Goal: Task Accomplishment & Management: Use online tool/utility

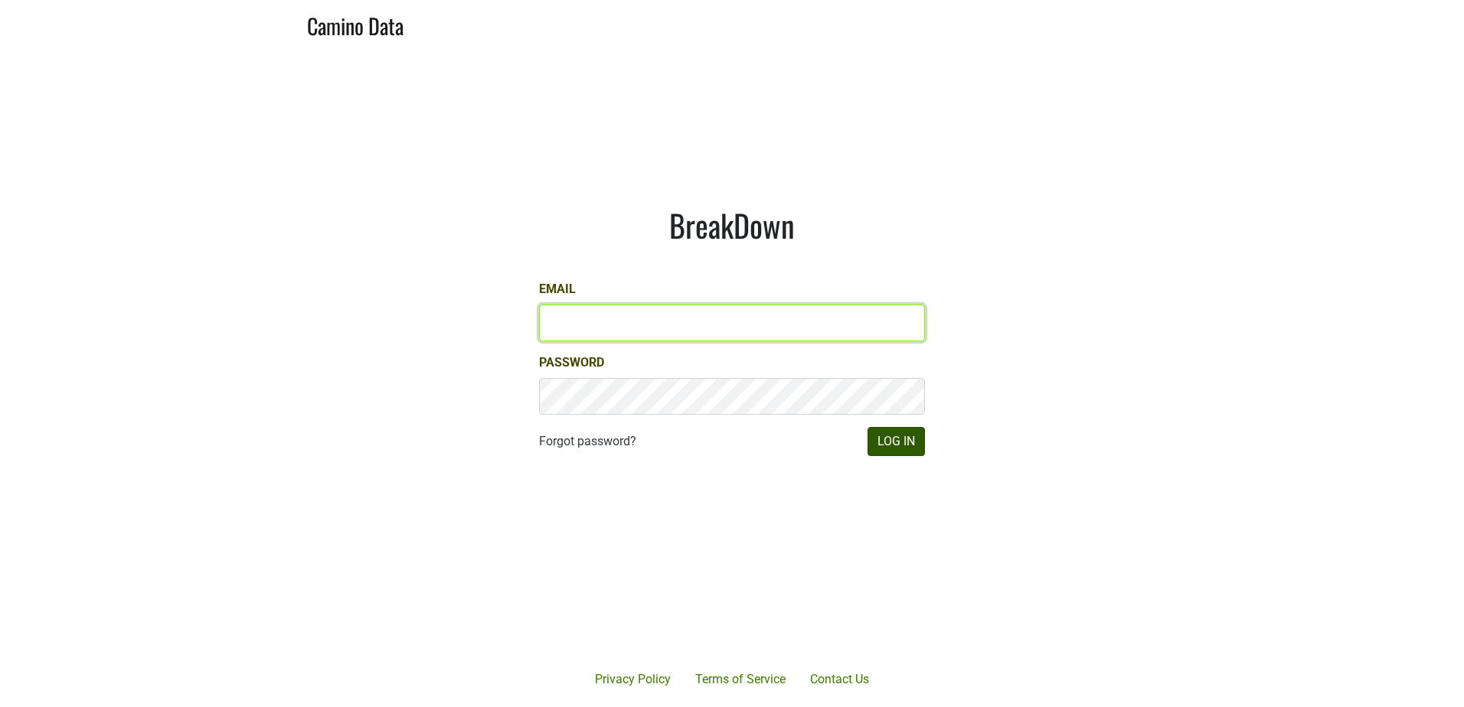
type input "derek@mommenpop.com"
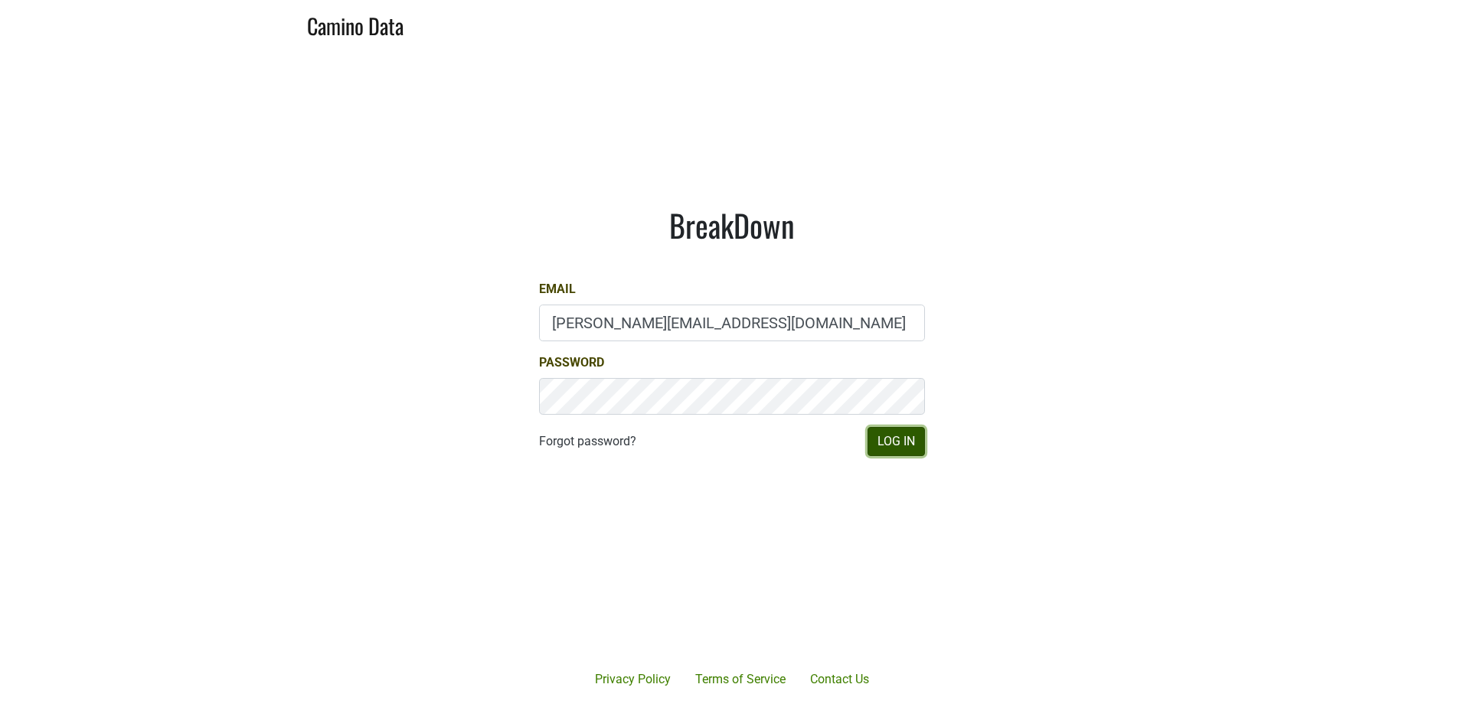
click at [906, 451] on button "Log In" at bounding box center [895, 441] width 57 height 29
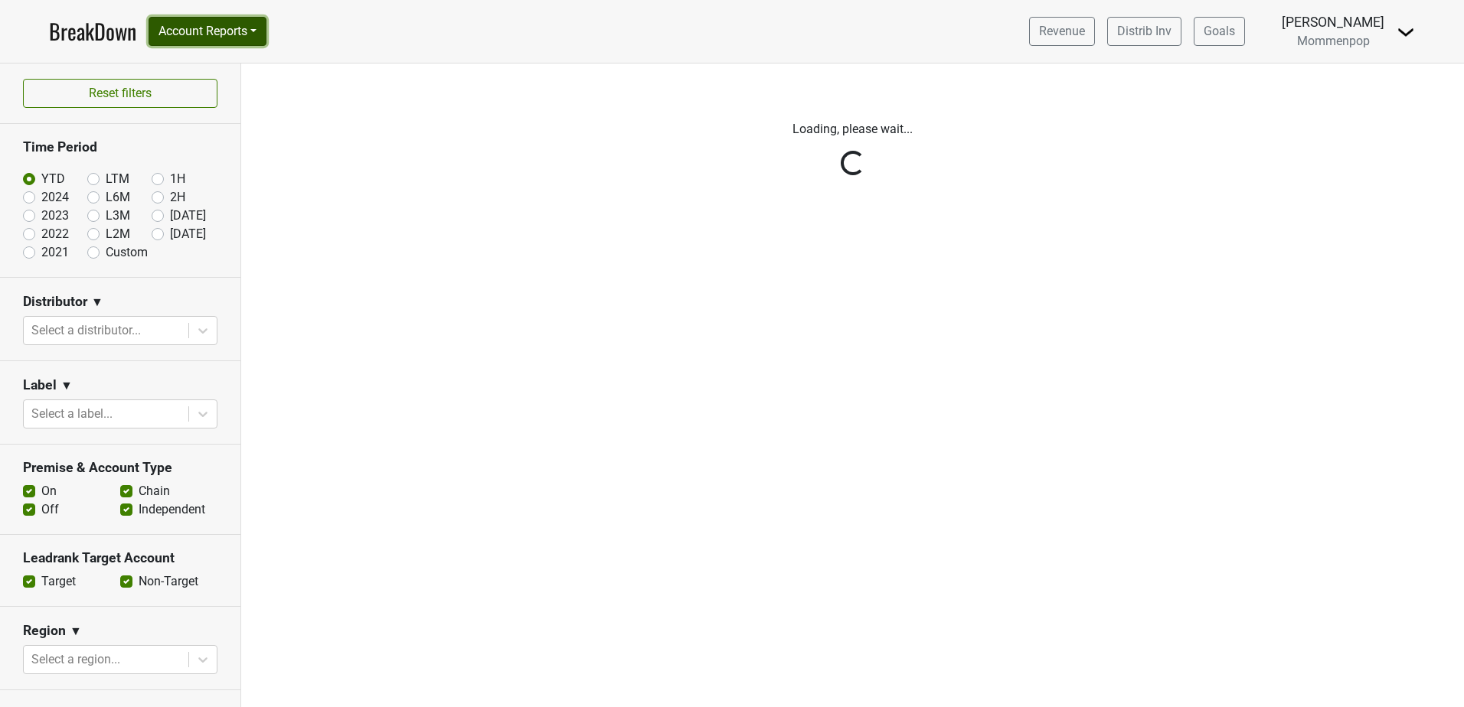
click at [224, 19] on button "Account Reports" at bounding box center [208, 31] width 118 height 29
click at [222, 67] on link "SuperRanker" at bounding box center [217, 66] width 136 height 24
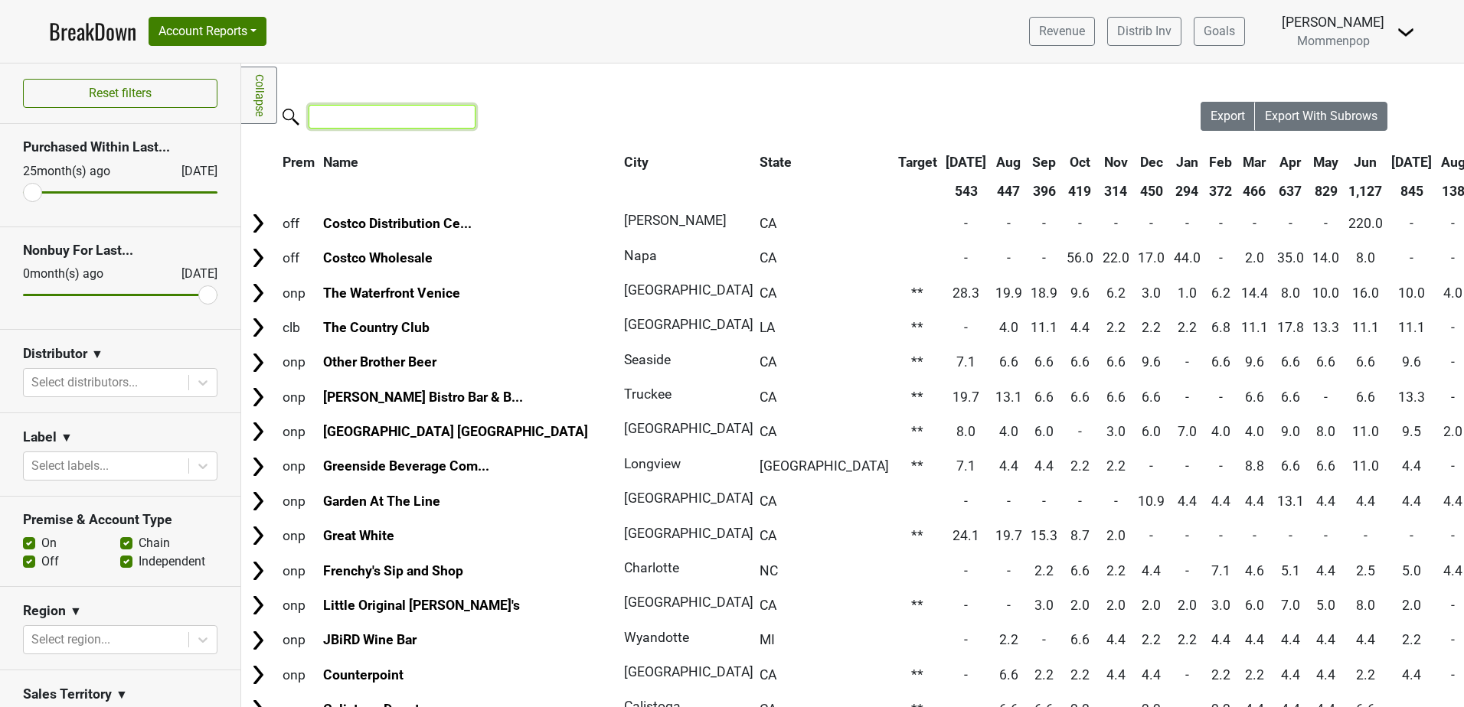
click at [433, 119] on input "search" at bounding box center [392, 117] width 167 height 24
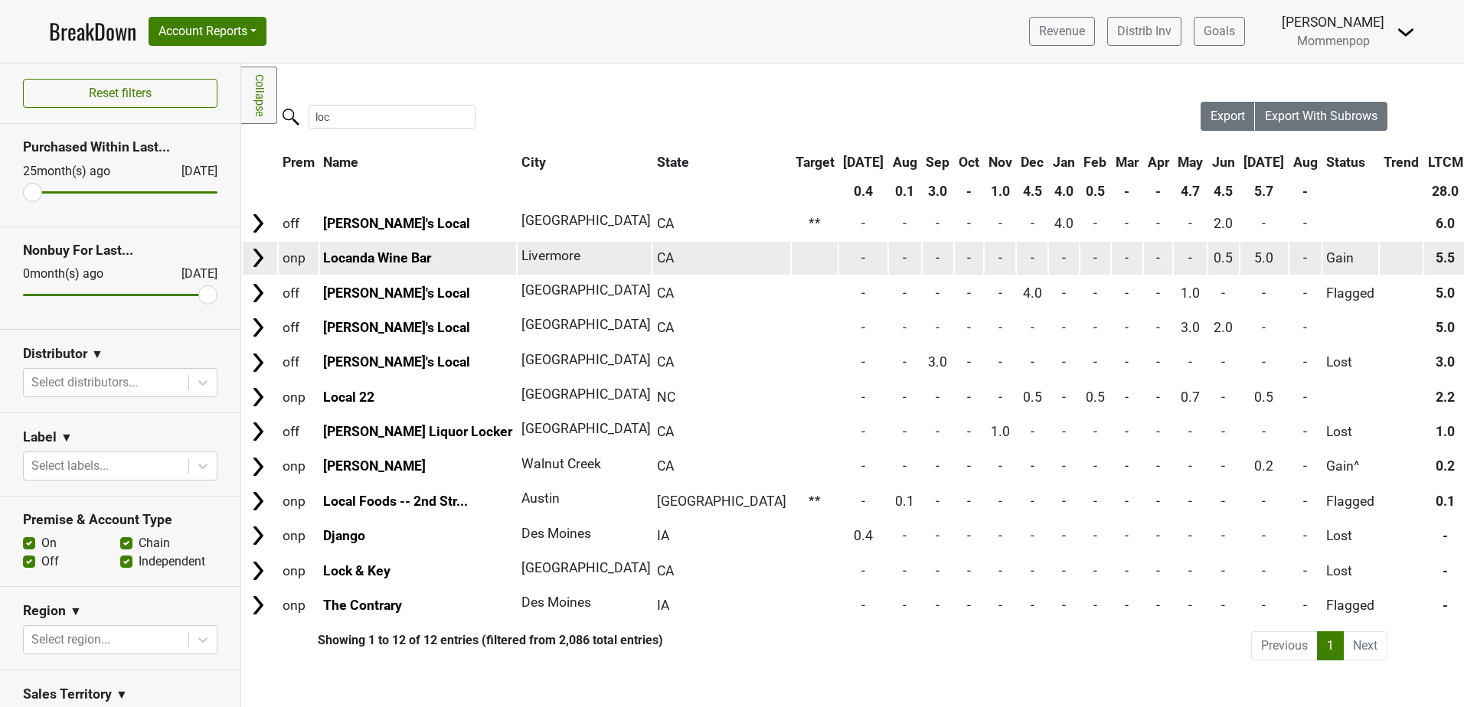
click at [1254, 261] on span "5.0" at bounding box center [1263, 257] width 19 height 15
click at [260, 260] on img at bounding box center [258, 258] width 23 height 23
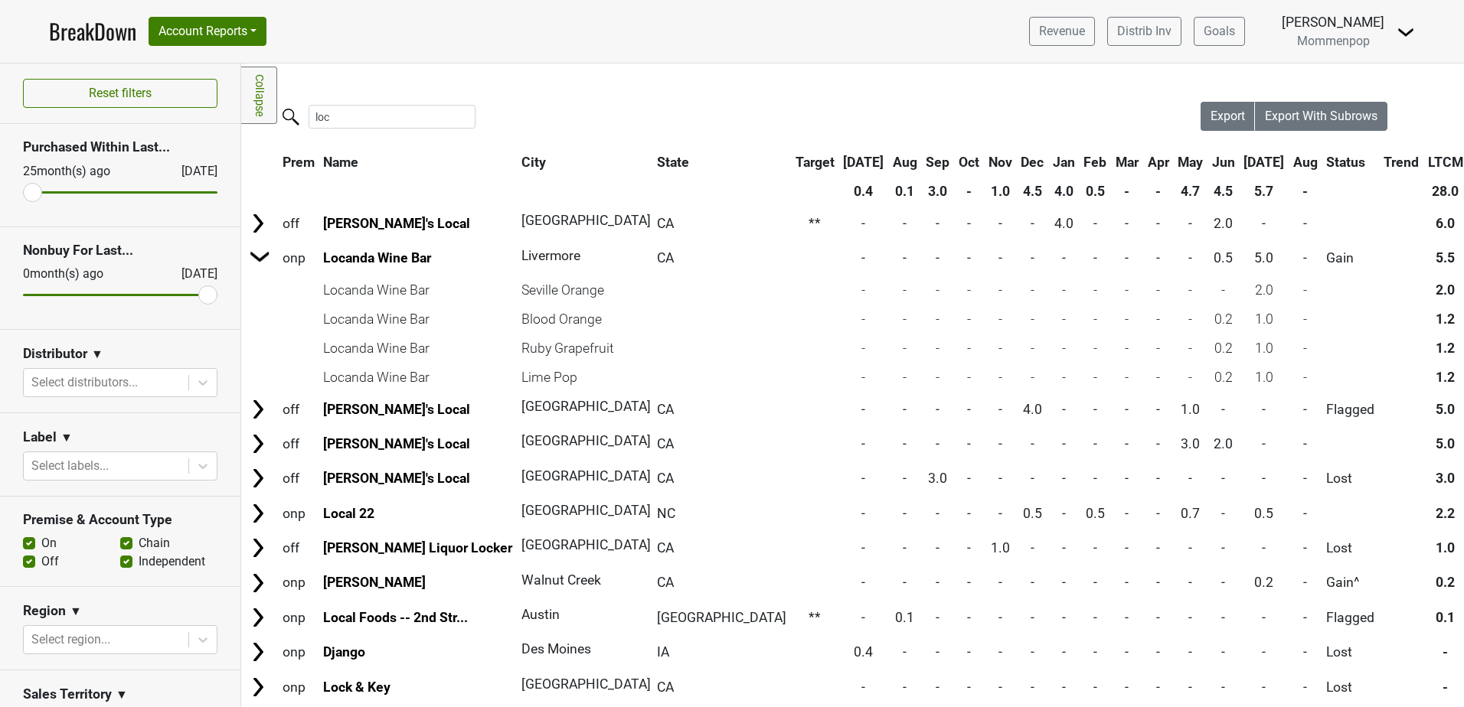
click at [411, 104] on label "loc" at bounding box center [361, 115] width 167 height 27
click at [411, 105] on input "loc" at bounding box center [392, 117] width 167 height 24
drag, startPoint x: 383, startPoint y: 115, endPoint x: 207, endPoint y: 122, distance: 176.3
click at [211, 122] on div "Reset filters Purchased Within Last... [DATE] [DATE] Nonbuy For Last... [DATE] …" at bounding box center [732, 386] width 1464 height 644
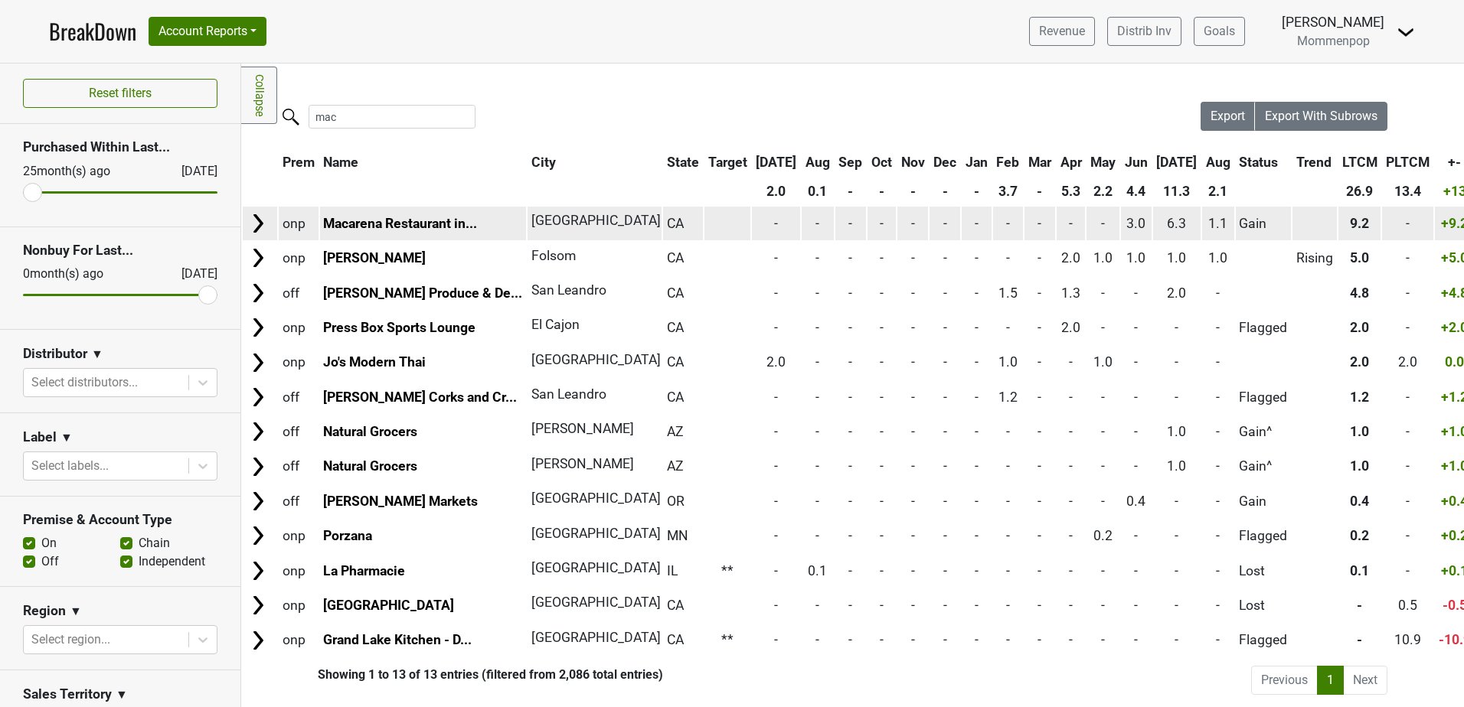
click at [254, 227] on img at bounding box center [258, 223] width 23 height 23
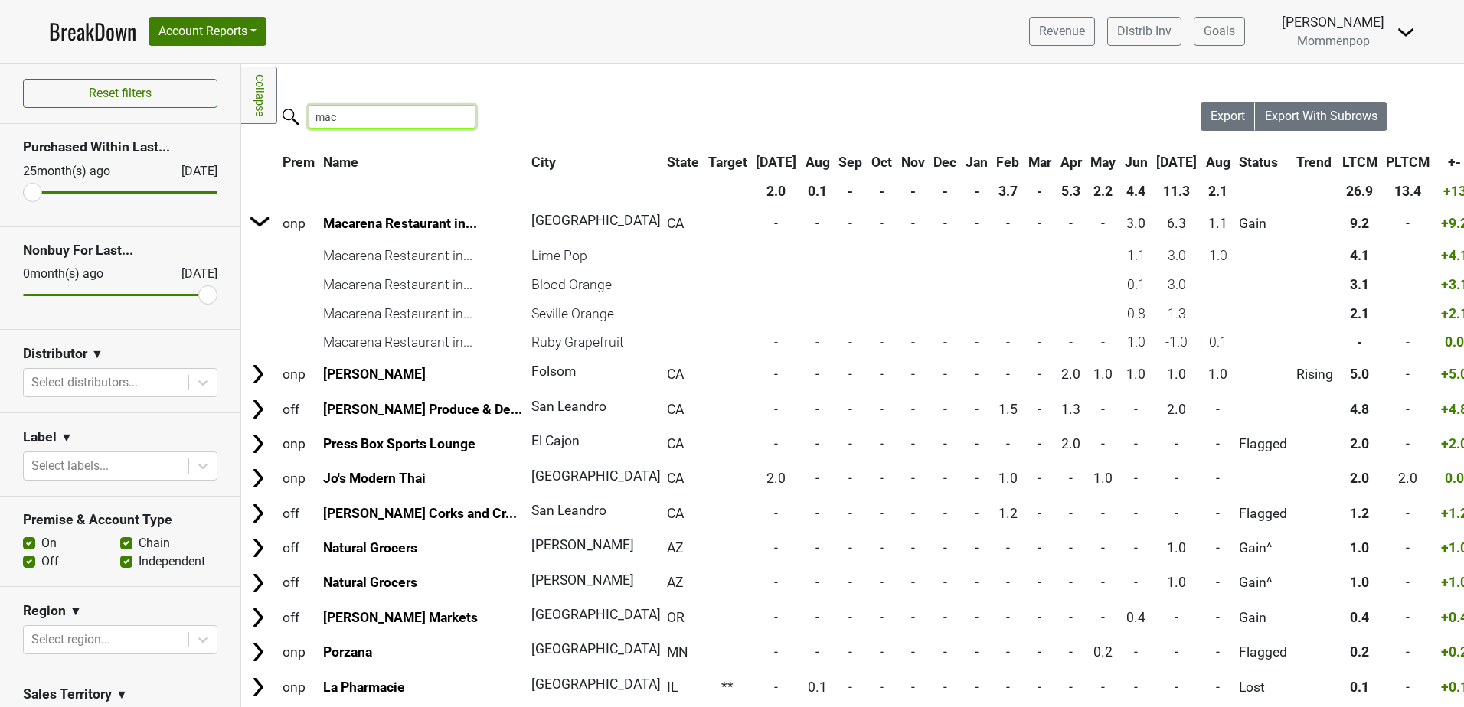
click at [341, 116] on input "mac" at bounding box center [392, 117] width 167 height 24
click at [324, 118] on input "mac" at bounding box center [392, 117] width 167 height 24
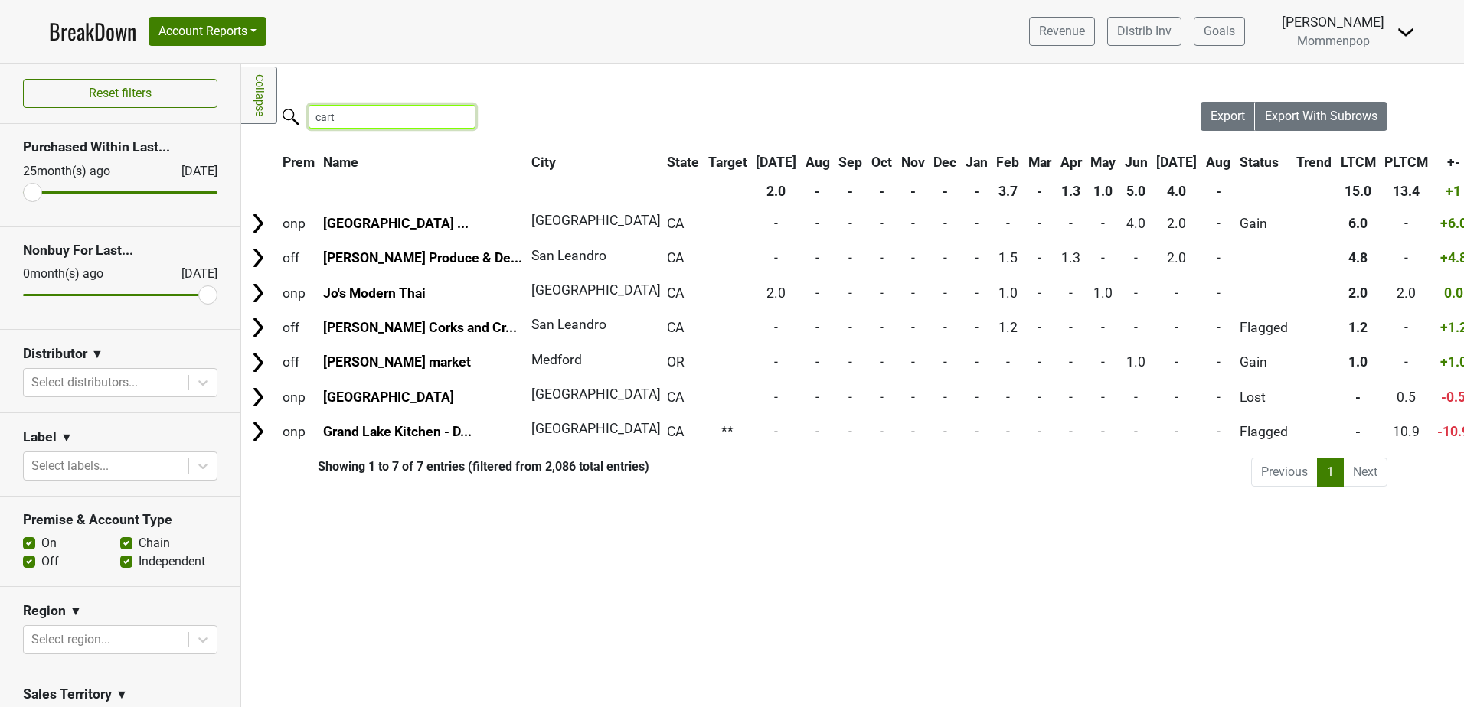
drag, startPoint x: 341, startPoint y: 122, endPoint x: 286, endPoint y: 120, distance: 54.4
click at [289, 120] on label "cart" at bounding box center [361, 115] width 167 height 27
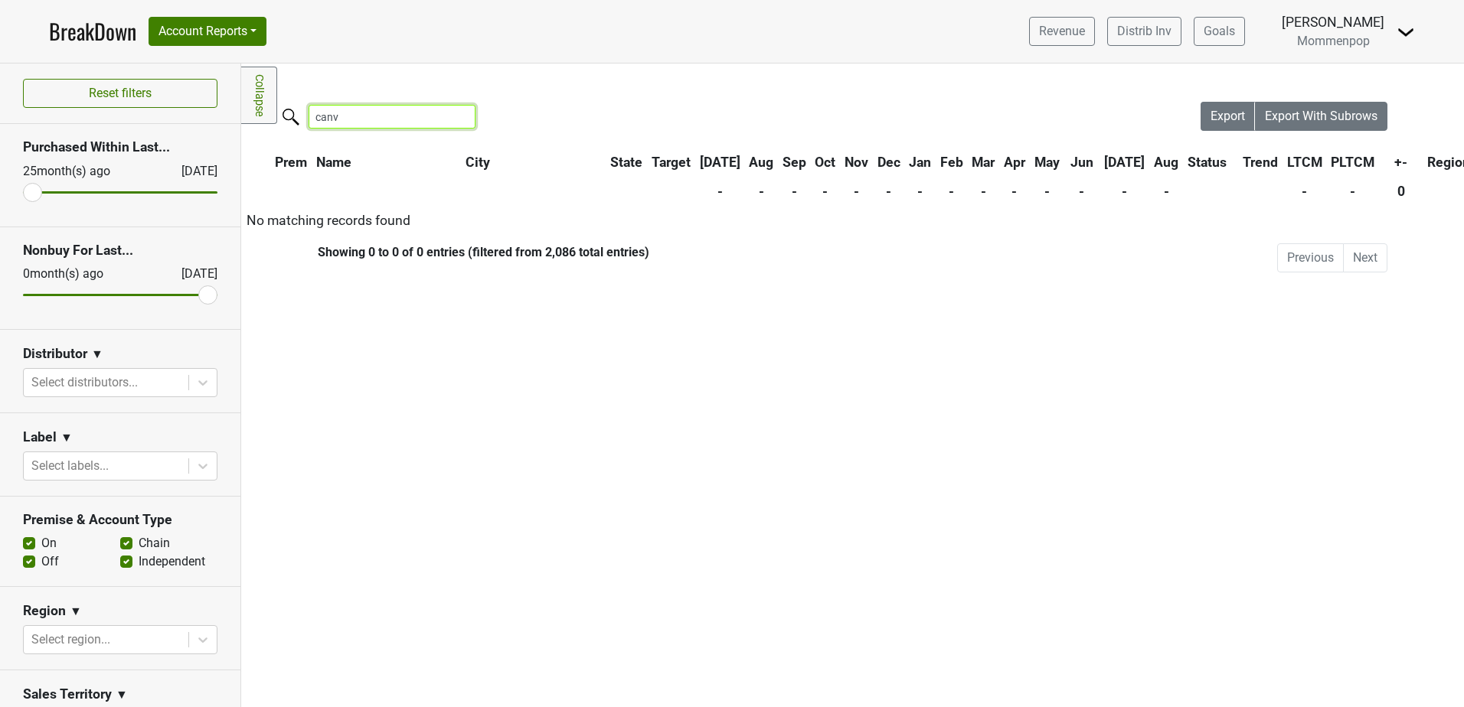
drag, startPoint x: 354, startPoint y: 112, endPoint x: 318, endPoint y: 116, distance: 35.4
click at [320, 116] on input "canv" at bounding box center [392, 117] width 167 height 24
type input "cavan"
